Goal: Task Accomplishment & Management: Use online tool/utility

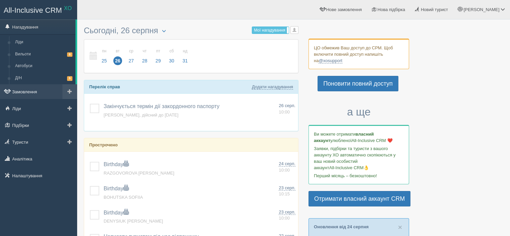
click at [26, 90] on link "Замовлення" at bounding box center [38, 91] width 77 height 15
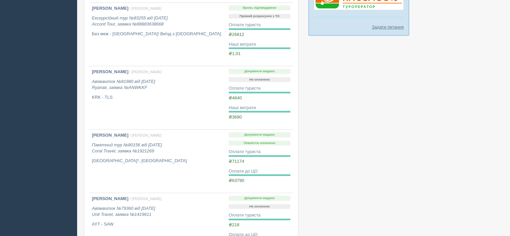
scroll to position [524, 0]
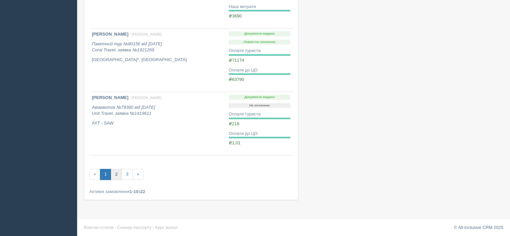
click at [117, 174] on link "2" at bounding box center [116, 174] width 11 height 11
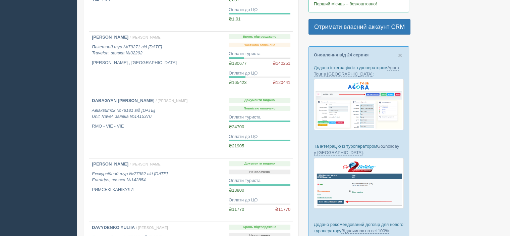
scroll to position [174, 0]
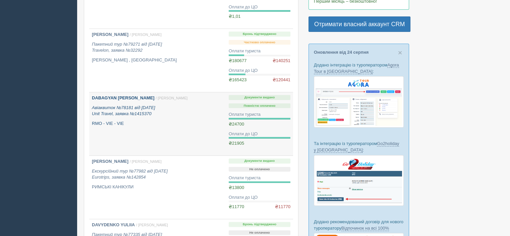
click at [138, 120] on p "RMO - VIE - VIE" at bounding box center [157, 123] width 131 height 6
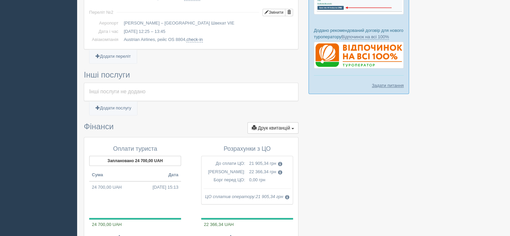
scroll to position [380, 0]
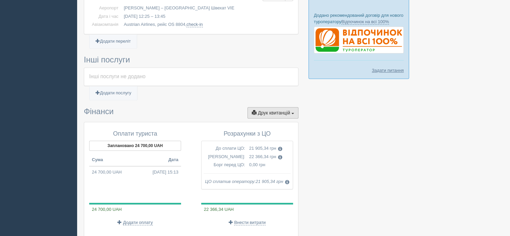
click at [275, 111] on span "Друк квитанцій" at bounding box center [274, 112] width 32 height 5
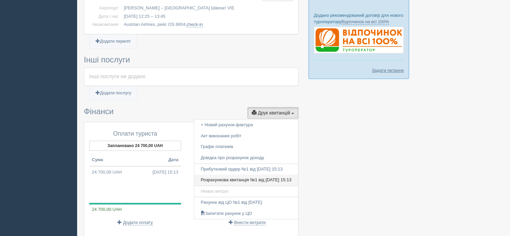
click at [249, 182] on link "Розрахункова квитанція №1 від 07.04.2025 15:13" at bounding box center [246, 179] width 104 height 11
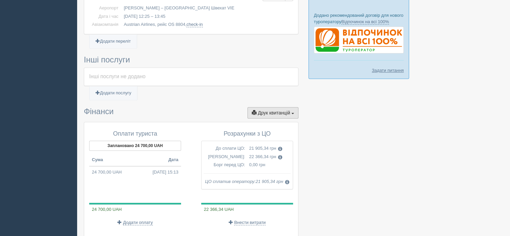
click at [269, 110] on span "Друк квитанцій" at bounding box center [274, 112] width 32 height 5
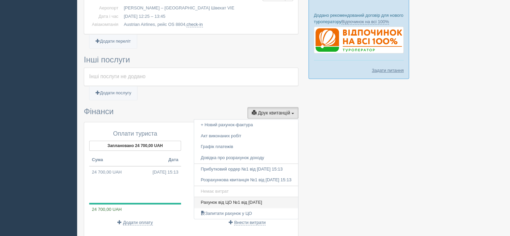
click at [219, 200] on link "Рахунок від ЦО №1 від 07.04.2025" at bounding box center [246, 202] width 104 height 11
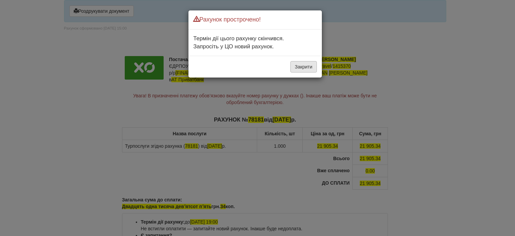
click at [304, 68] on button "Закрити" at bounding box center [303, 66] width 26 height 11
